Goal: Information Seeking & Learning: Learn about a topic

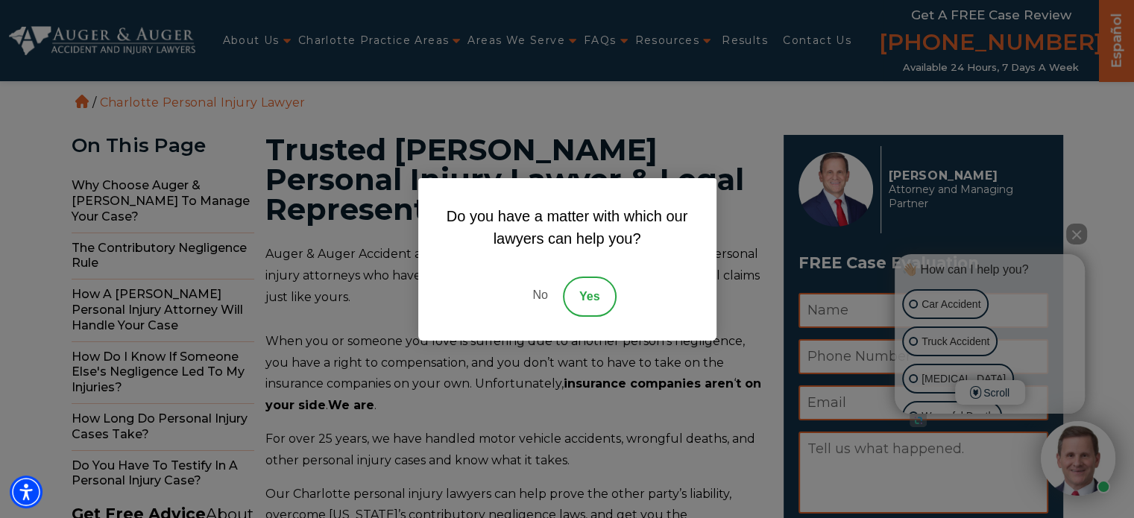
click at [534, 296] on link "No" at bounding box center [539, 297] width 45 height 40
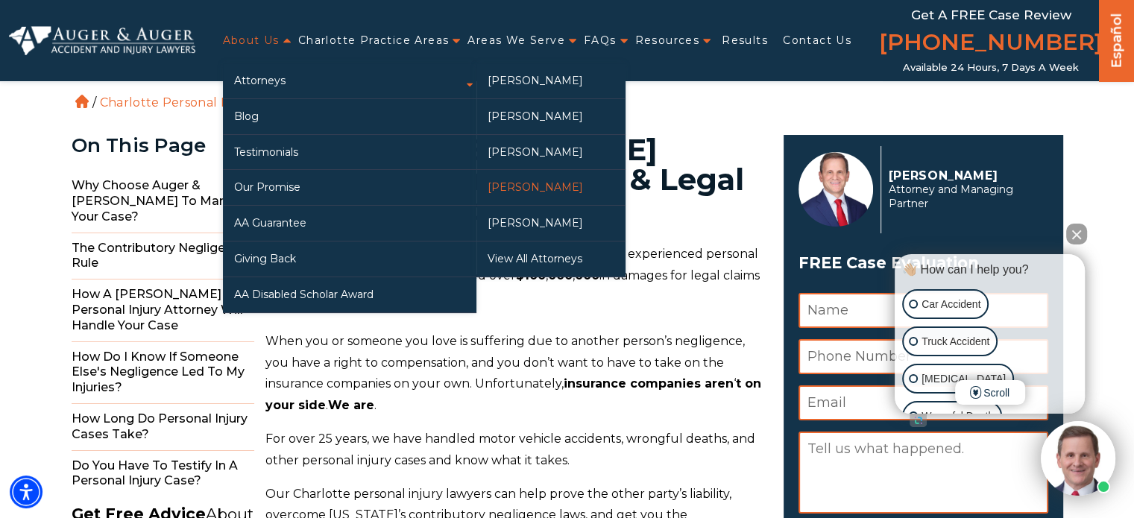
click at [522, 186] on link "[PERSON_NAME]" at bounding box center [550, 187] width 149 height 35
